Goal: Task Accomplishment & Management: Complete application form

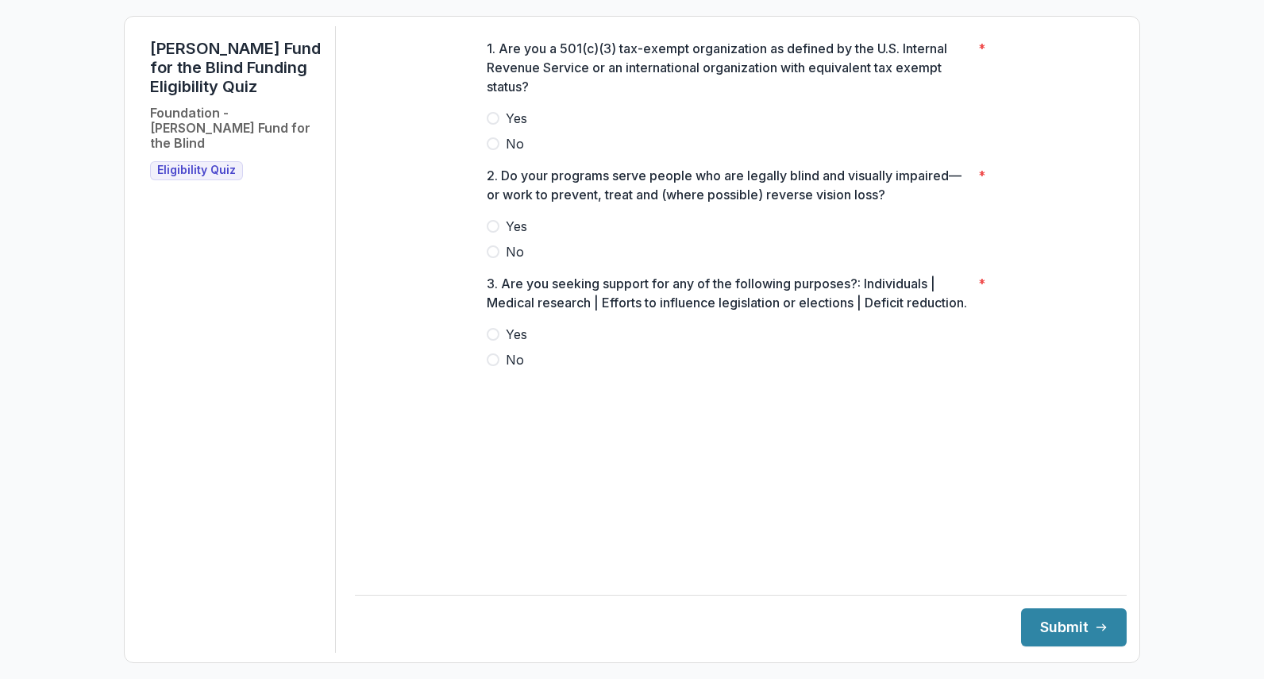
click at [515, 125] on span "Yes" at bounding box center [516, 118] width 21 height 19
click at [511, 236] on span "Yes" at bounding box center [516, 226] width 21 height 19
click at [521, 344] on span "Yes" at bounding box center [516, 334] width 21 height 19
click at [1061, 621] on button "Submit" at bounding box center [1074, 627] width 106 height 38
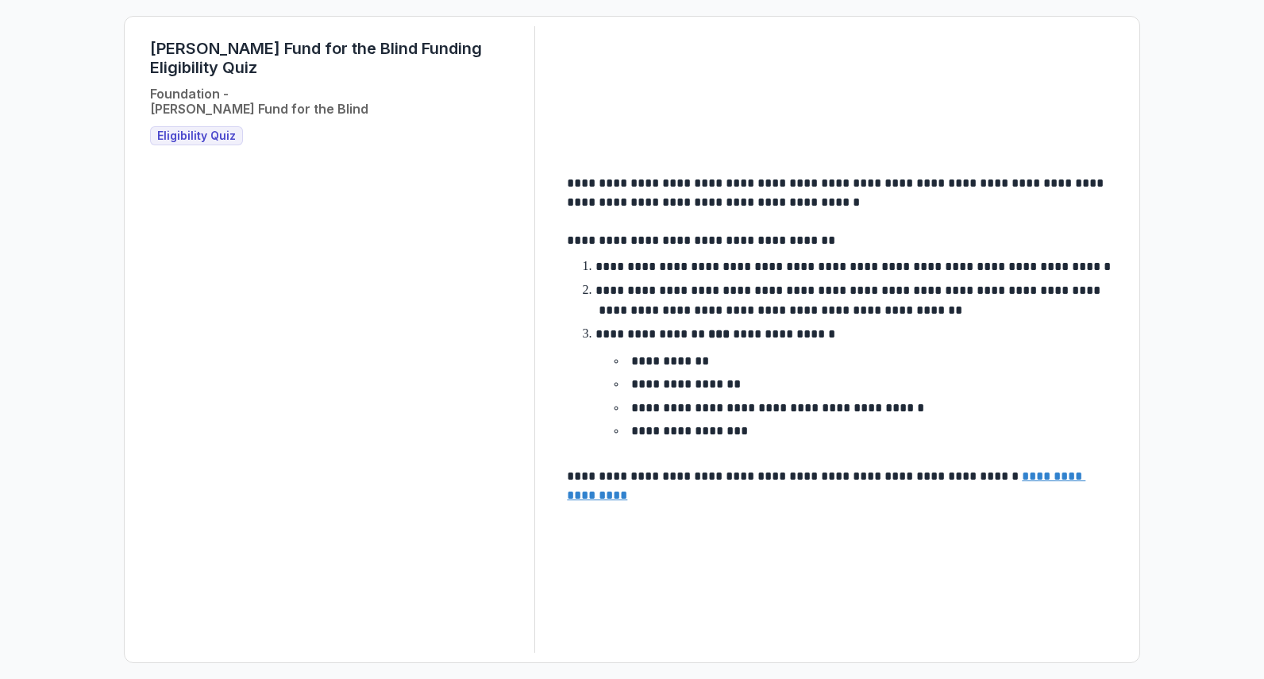
click at [604, 493] on u "**********" at bounding box center [826, 485] width 519 height 31
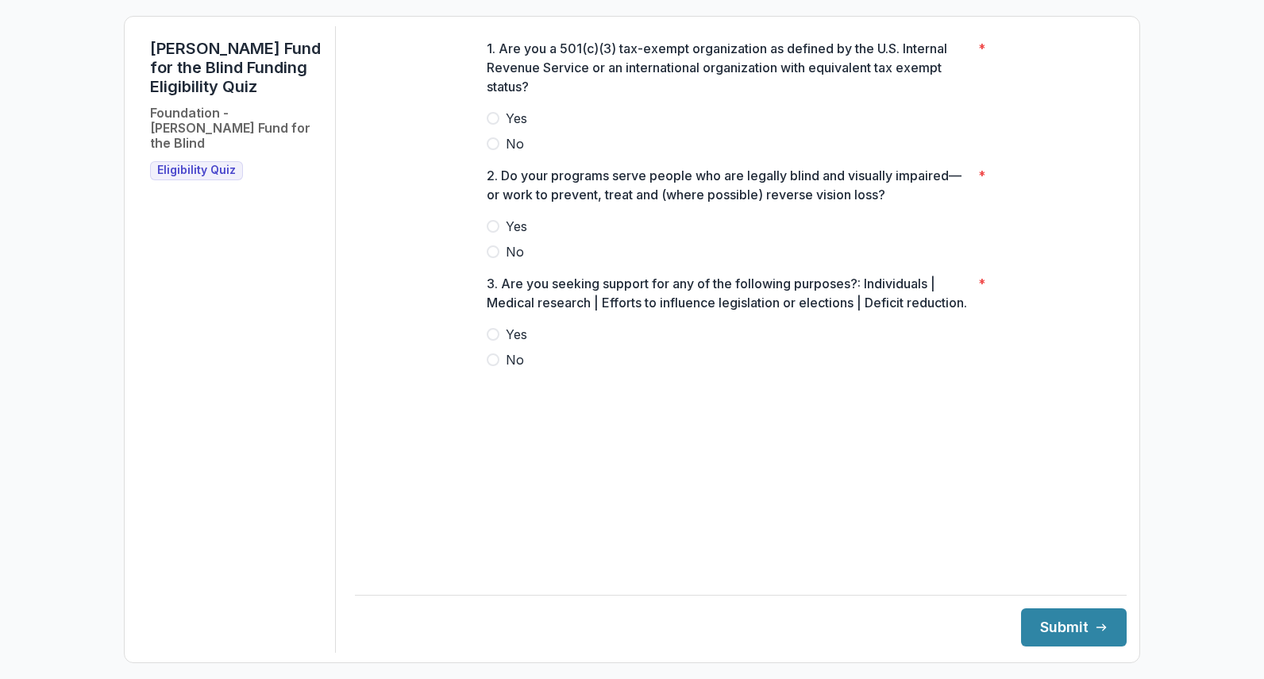
click at [510, 127] on span "Yes" at bounding box center [516, 118] width 21 height 19
click at [520, 236] on span "Yes" at bounding box center [516, 226] width 21 height 19
click at [520, 369] on span "No" at bounding box center [515, 359] width 18 height 19
click at [1063, 631] on button "Submit" at bounding box center [1074, 627] width 106 height 38
